Goal: Information Seeking & Learning: Learn about a topic

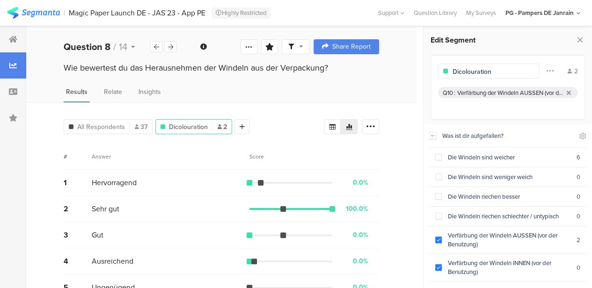
scroll to position [38, 0]
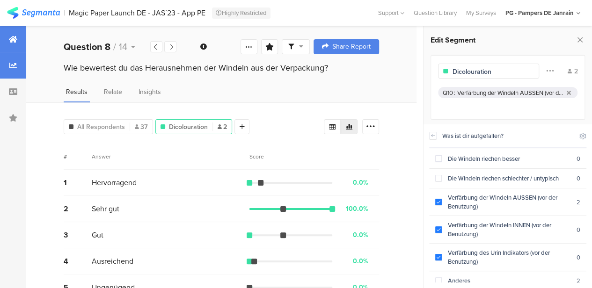
click at [12, 37] on icon at bounding box center [13, 39] width 8 height 7
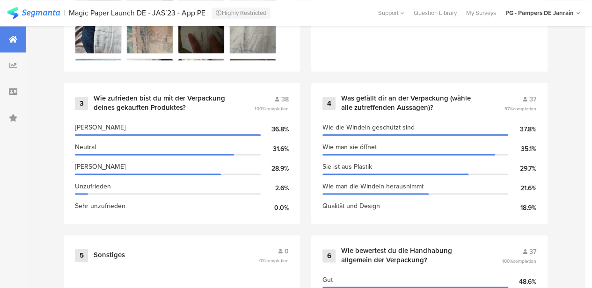
scroll to position [532, 0]
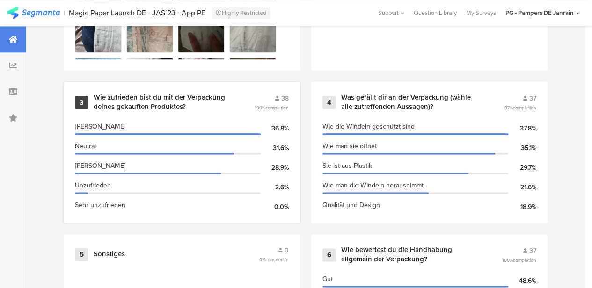
click at [192, 102] on div "Wie zufrieden bist du mit der Verpackung deines gekauften Produktes?" at bounding box center [163, 102] width 138 height 18
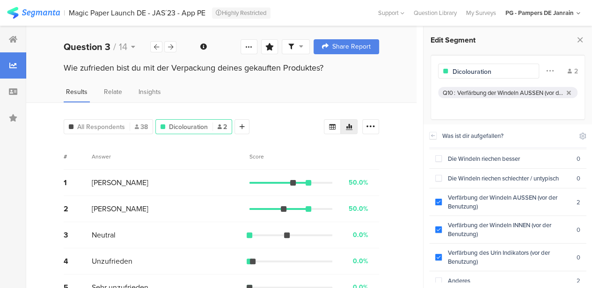
click at [148, 84] on div "Wie zufrieden bist du mit der Verpackung deines gekauften Produktes?" at bounding box center [221, 77] width 390 height 30
click at [148, 96] on div "Insights" at bounding box center [149, 94] width 27 height 15
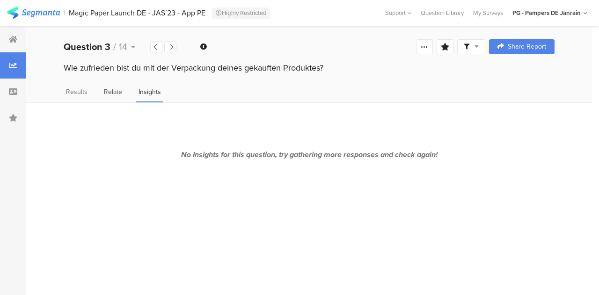
click at [112, 87] on span "Relate" at bounding box center [113, 92] width 18 height 10
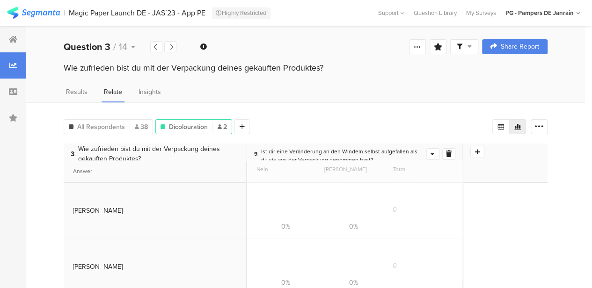
click at [63, 90] on div "Results Relate Insights" at bounding box center [305, 94] width 558 height 15
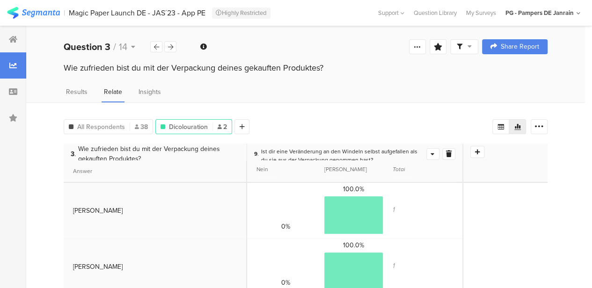
click at [71, 85] on div "Wie zufrieden bist du mit der Verpackung deines gekauften Produktes?" at bounding box center [305, 77] width 558 height 30
click at [73, 92] on span "Results" at bounding box center [77, 92] width 22 height 10
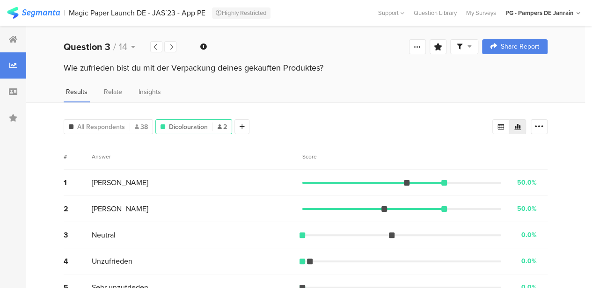
scroll to position [19, 0]
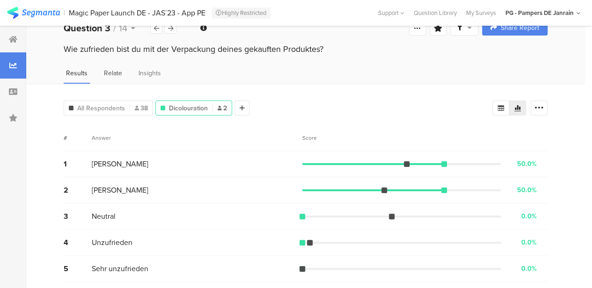
click at [123, 70] on div "Relate" at bounding box center [112, 75] width 23 height 15
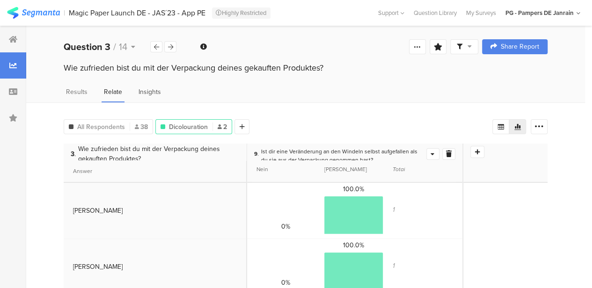
click at [152, 91] on span "Insights" at bounding box center [149, 92] width 22 height 10
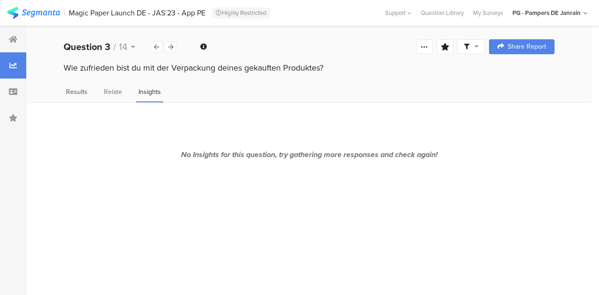
click at [79, 89] on span "Results" at bounding box center [77, 92] width 22 height 10
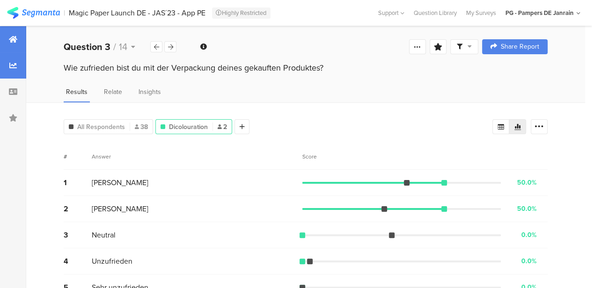
click at [7, 40] on div at bounding box center [13, 39] width 26 height 26
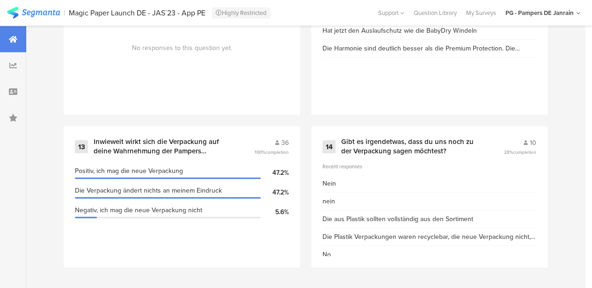
scroll to position [1254, 0]
click at [178, 149] on div "Inwieweit wirkt sich die Verpackung auf deine Wahrnehmung der Pampers Harmonie …" at bounding box center [163, 147] width 138 height 18
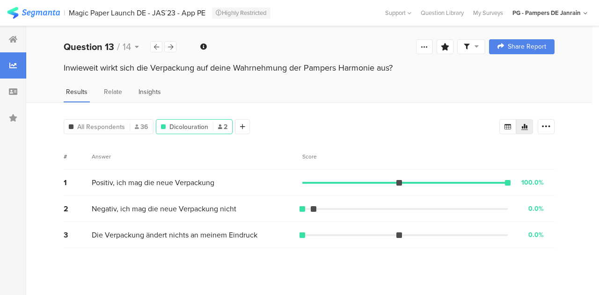
click at [147, 87] on span "Insights" at bounding box center [149, 92] width 22 height 10
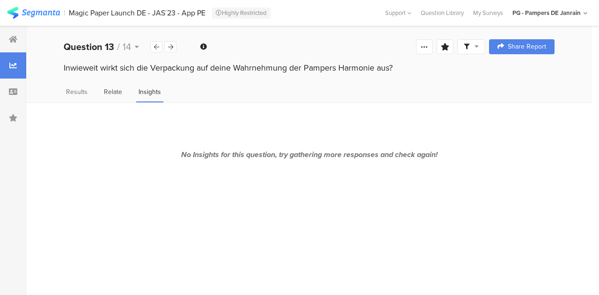
click at [121, 91] on span "Relate" at bounding box center [113, 92] width 18 height 10
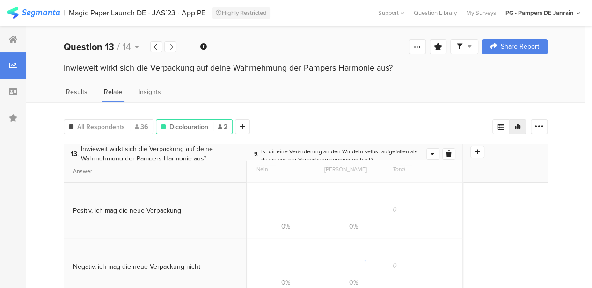
click at [83, 94] on span "Results" at bounding box center [77, 92] width 22 height 10
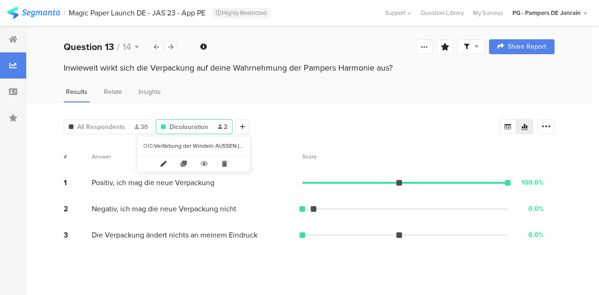
click at [165, 163] on icon at bounding box center [163, 163] width 20 height 15
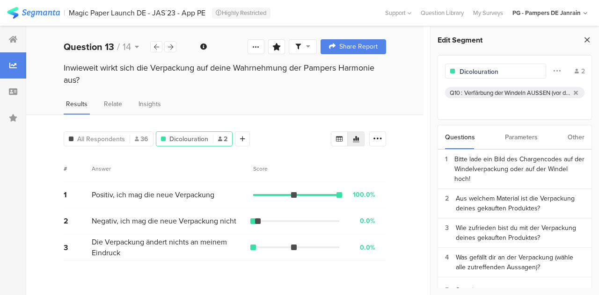
click at [585, 40] on icon at bounding box center [587, 39] width 10 height 13
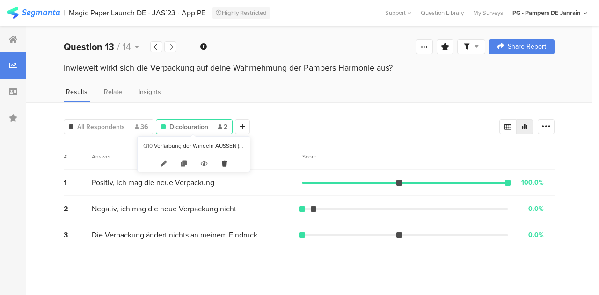
click at [225, 163] on icon at bounding box center [224, 163] width 19 height 15
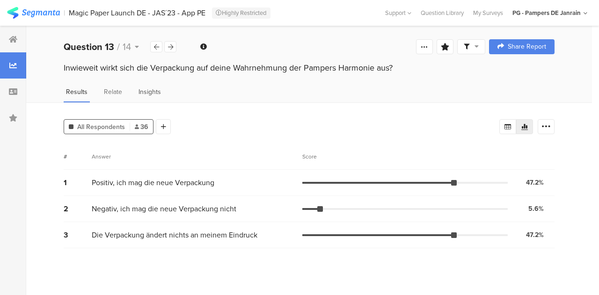
click at [148, 94] on span "Insights" at bounding box center [149, 92] width 22 height 10
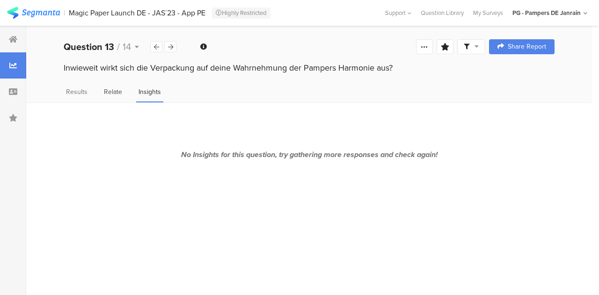
click at [119, 94] on span "Relate" at bounding box center [113, 92] width 18 height 10
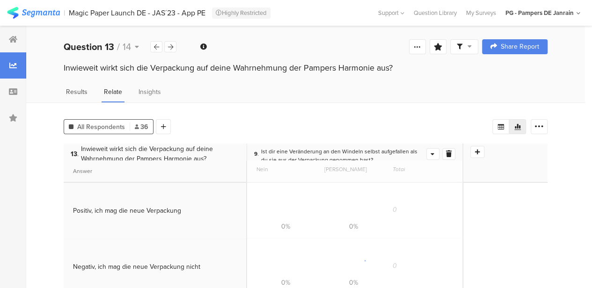
click at [78, 88] on span "Results" at bounding box center [77, 92] width 22 height 10
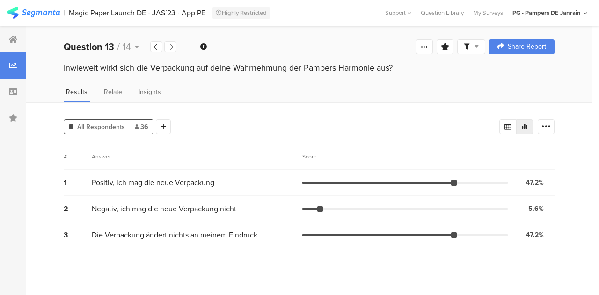
drag, startPoint x: 62, startPoint y: 68, endPoint x: 403, endPoint y: 66, distance: 341.0
click at [403, 66] on div "Inwieweit wirkt sich die Verpackung auf deine Wahrnehmung der Pampers Harmonie …" at bounding box center [308, 69] width 565 height 15
copy div "Inwieweit wirkt sich die Verpackung auf deine Wahrnehmung der Pampers Harmonie …"
click at [250, 41] on div "Welcome page 1 Bitte lade ein Bild des Chargencodes auf der Windelverpackung od…" at bounding box center [308, 47] width 565 height 30
click at [170, 44] on icon at bounding box center [170, 47] width 5 height 6
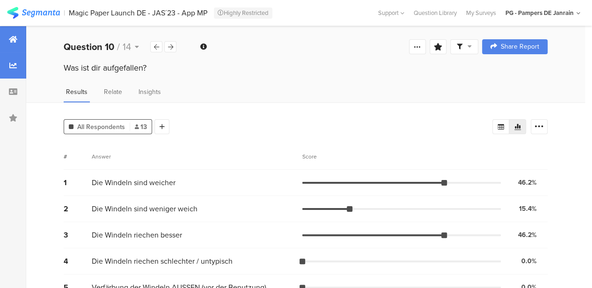
click at [15, 43] on icon at bounding box center [13, 39] width 8 height 7
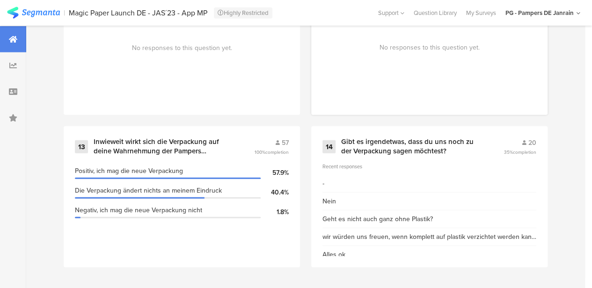
scroll to position [1254, 0]
click at [399, 159] on div "14 Gibt es irgendetwas, dass du uns noch zu der Verpackung sagen möchtest? 20 3…" at bounding box center [429, 196] width 236 height 141
click at [363, 153] on div "Gibt es irgendetwas, dass du uns noch zu der Verpackung sagen möchtest?" at bounding box center [411, 147] width 140 height 18
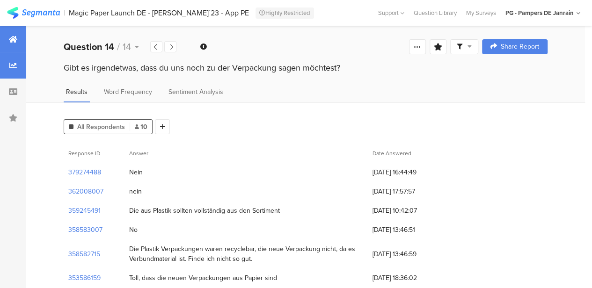
click at [10, 42] on icon at bounding box center [13, 39] width 8 height 7
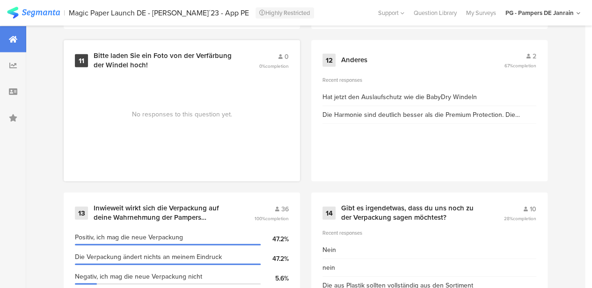
scroll to position [1254, 0]
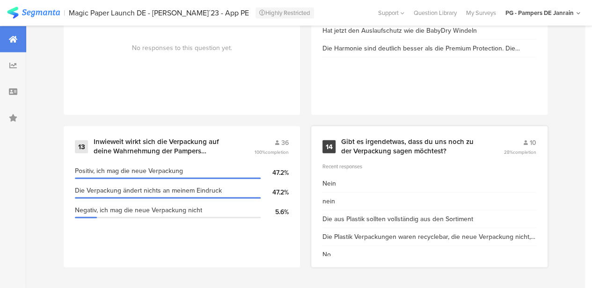
click at [403, 151] on div "Gibt es irgendetwas, dass du uns noch zu der Verpackung sagen möchtest?" at bounding box center [411, 147] width 140 height 18
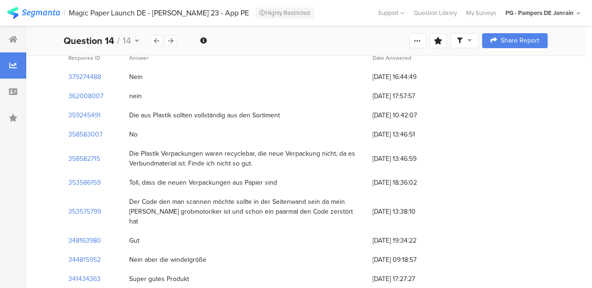
scroll to position [95, 0]
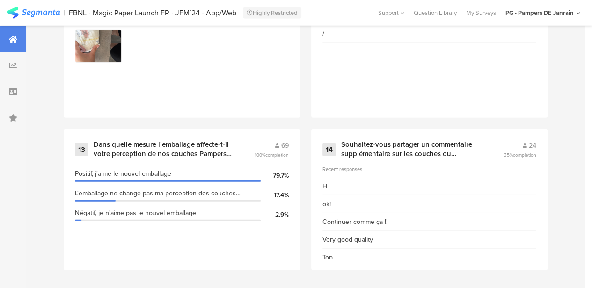
scroll to position [1254, 0]
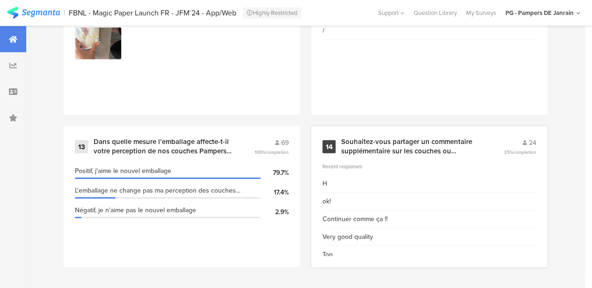
click at [408, 142] on div "Souhaitez-vous partager un commentaire supplémentaire sur les couches ou l’emba…" at bounding box center [411, 147] width 140 height 18
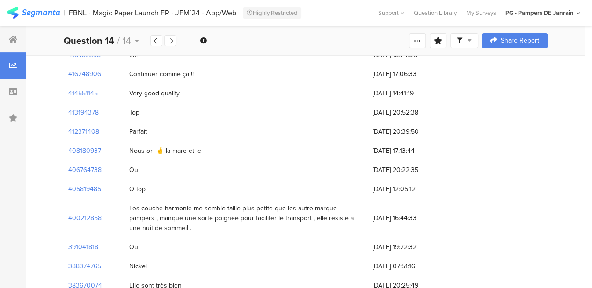
scroll to position [137, 0]
drag, startPoint x: 128, startPoint y: 205, endPoint x: 159, endPoint y: 223, distance: 35.4
click at [159, 223] on div "Les couche harmonie me semble taille plus petite que les autre marque pampers ,…" at bounding box center [245, 217] width 243 height 39
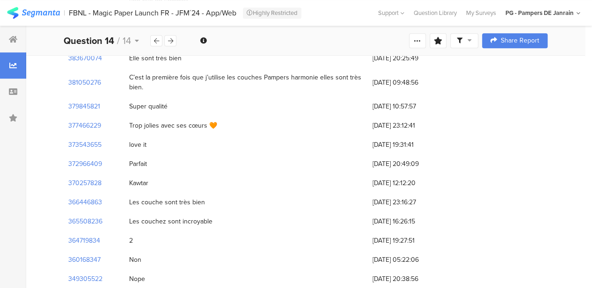
scroll to position [367, 0]
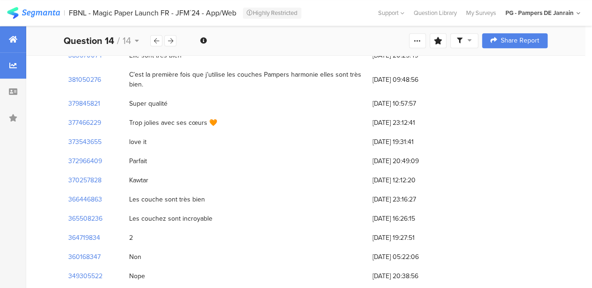
click at [17, 39] on icon at bounding box center [13, 39] width 8 height 7
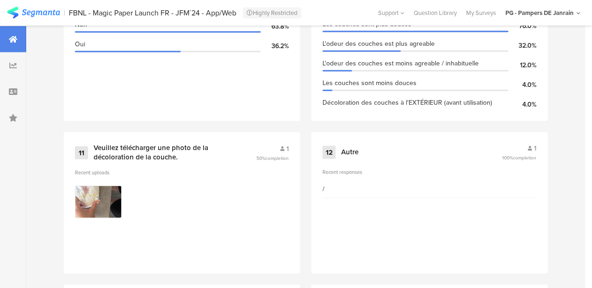
scroll to position [1095, 0]
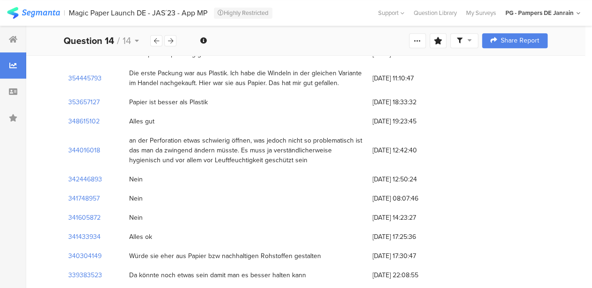
scroll to position [301, 0]
drag, startPoint x: 128, startPoint y: 131, endPoint x: 282, endPoint y: 152, distance: 155.2
click at [282, 152] on div "an der Perforation etwas schwierig öffnen, was jedoch nicht so problematisch is…" at bounding box center [245, 149] width 243 height 39
copy div "an der Perforation etwas schwierig öffnen, was jedoch nicht so problematisch is…"
click at [497, 140] on div "344016018 an der Perforation etwas schwierig öffnen, was jedoch nicht so proble…" at bounding box center [306, 149] width 484 height 39
